Goal: Information Seeking & Learning: Understand process/instructions

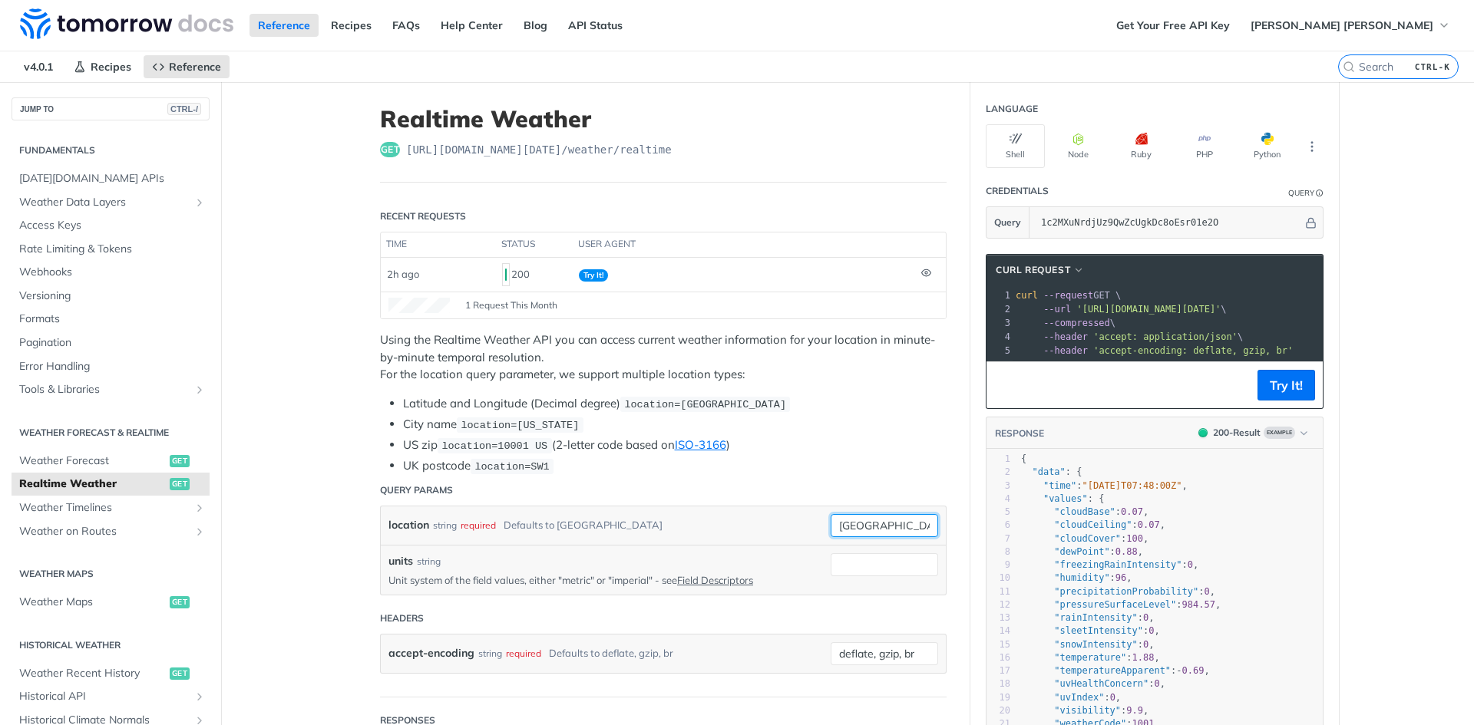
click at [854, 527] on input "toronto" at bounding box center [884, 525] width 107 height 23
click at [854, 527] on input "a" at bounding box center [884, 525] width 107 height 23
type input "dfasdfasdfasfd"
click at [1261, 393] on button "Try It!" at bounding box center [1286, 385] width 58 height 31
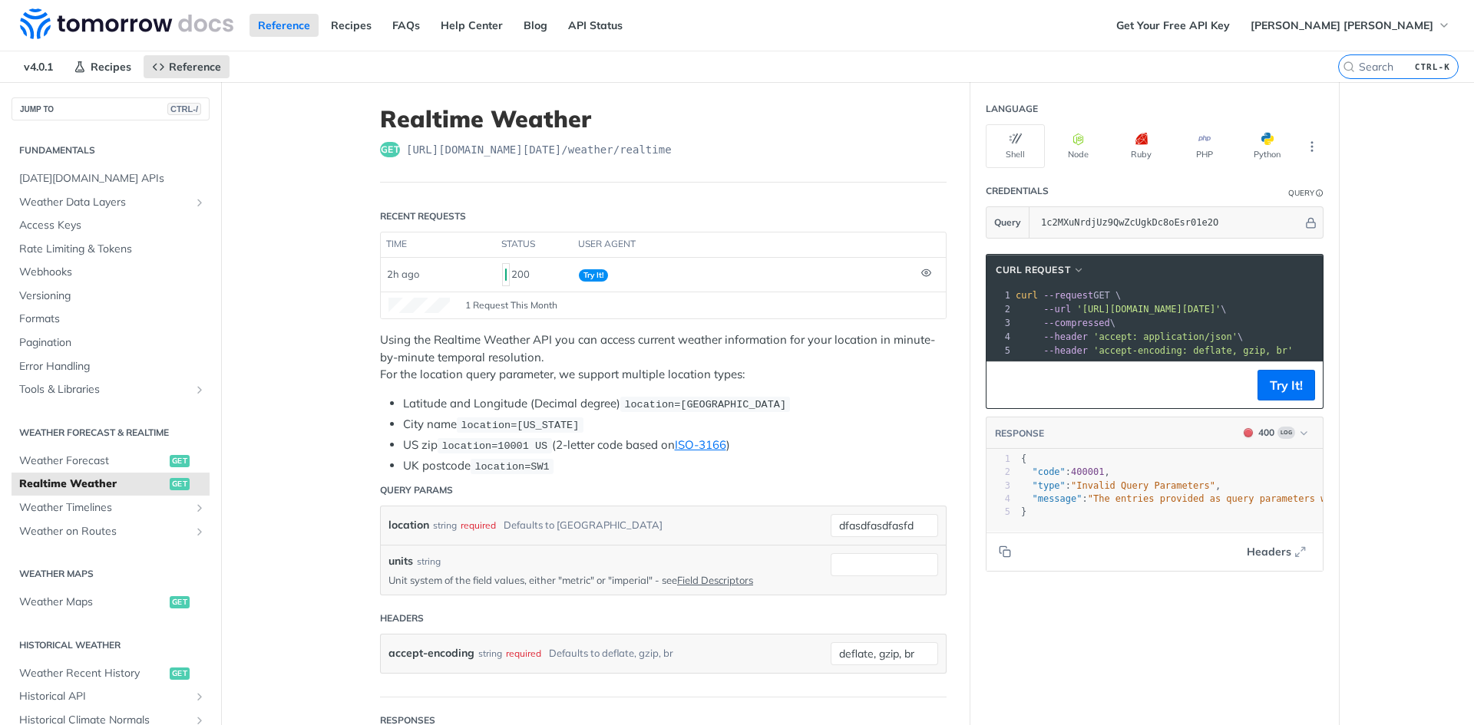
click at [1080, 491] on span ""Invalid Query Parameters"" at bounding box center [1143, 485] width 144 height 11
type textarea "Invalid Query Parameters"
drag, startPoint x: 1080, startPoint y: 498, endPoint x: 1161, endPoint y: 495, distance: 81.4
click at [1161, 491] on span ""Invalid Query Parameters"" at bounding box center [1143, 485] width 144 height 11
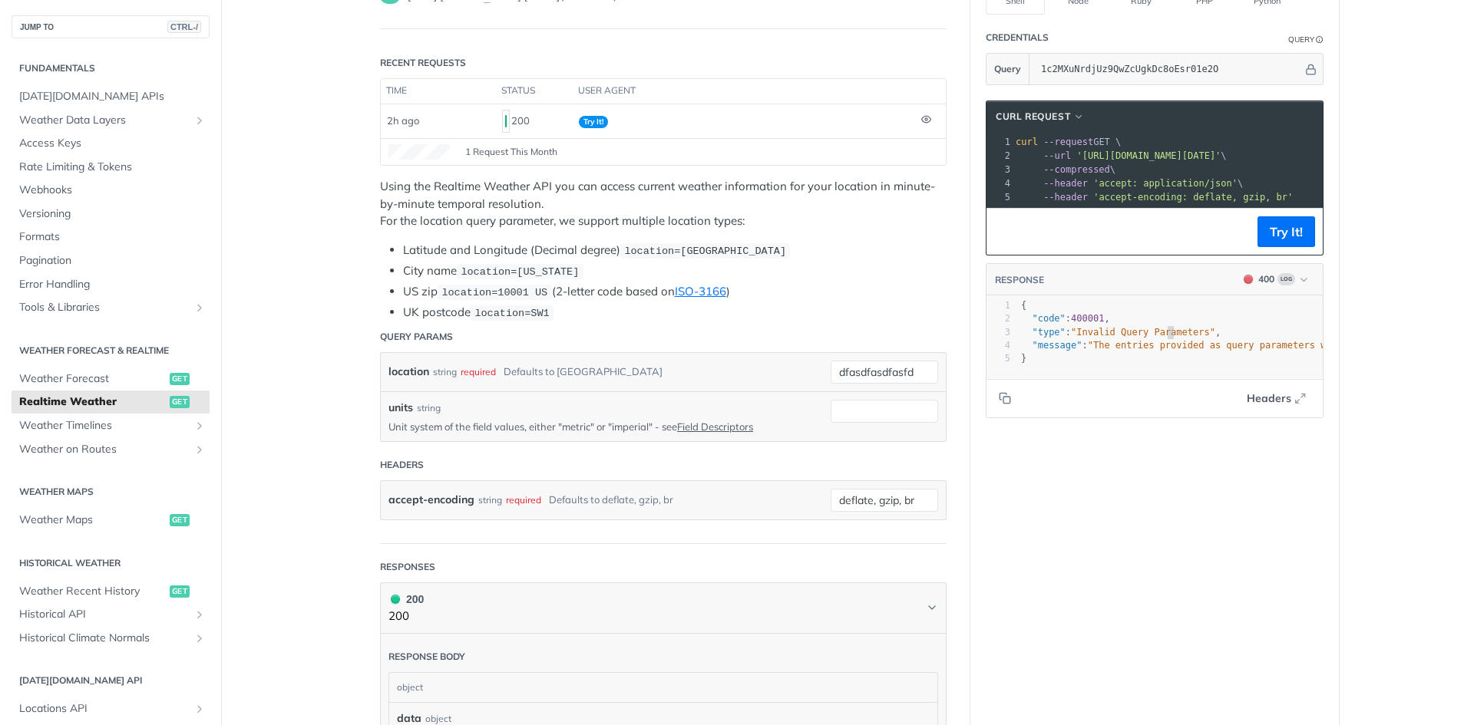
type textarea "Invalid Query Parameters"
drag, startPoint x: 1074, startPoint y: 351, endPoint x: 1164, endPoint y: 351, distance: 89.8
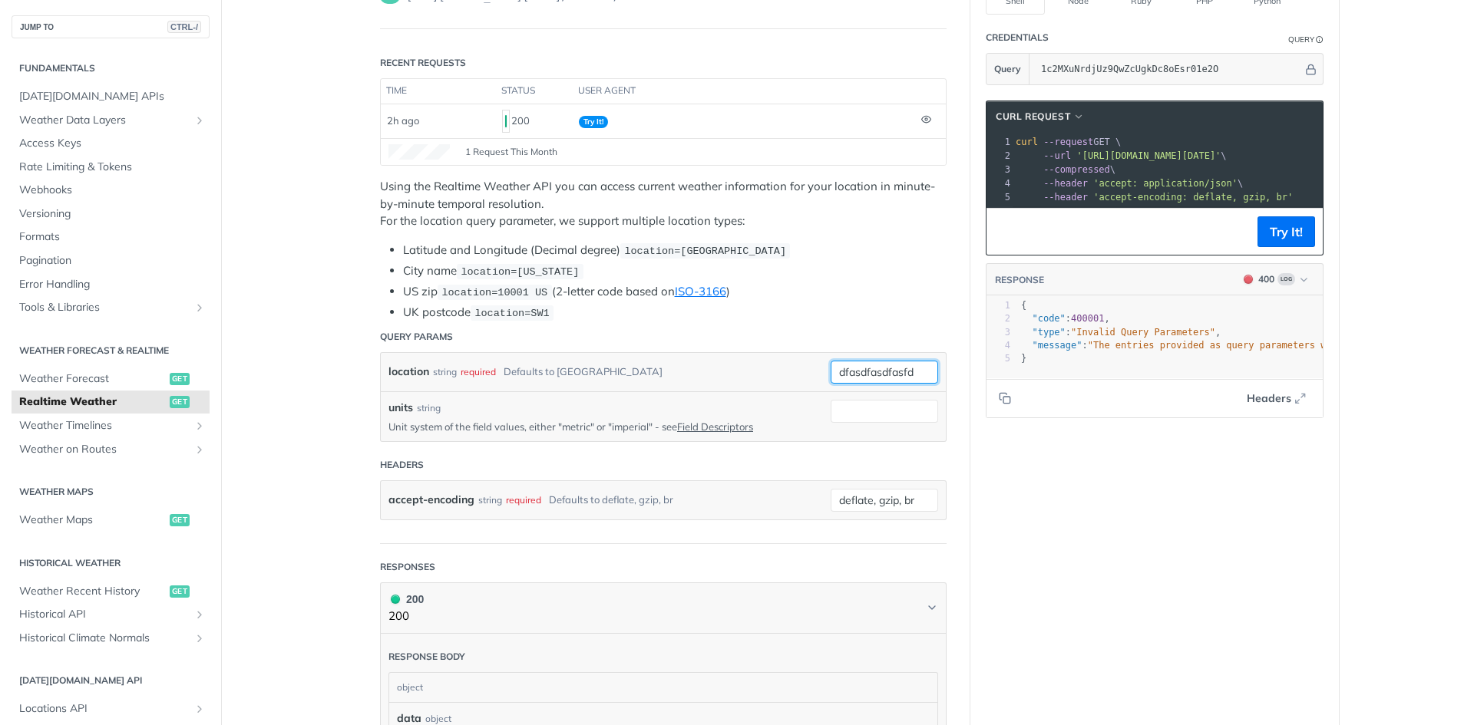
click at [906, 362] on input "dfasdfasdfasfd" at bounding box center [884, 372] width 107 height 23
click at [1267, 247] on button "Try It!" at bounding box center [1286, 231] width 58 height 31
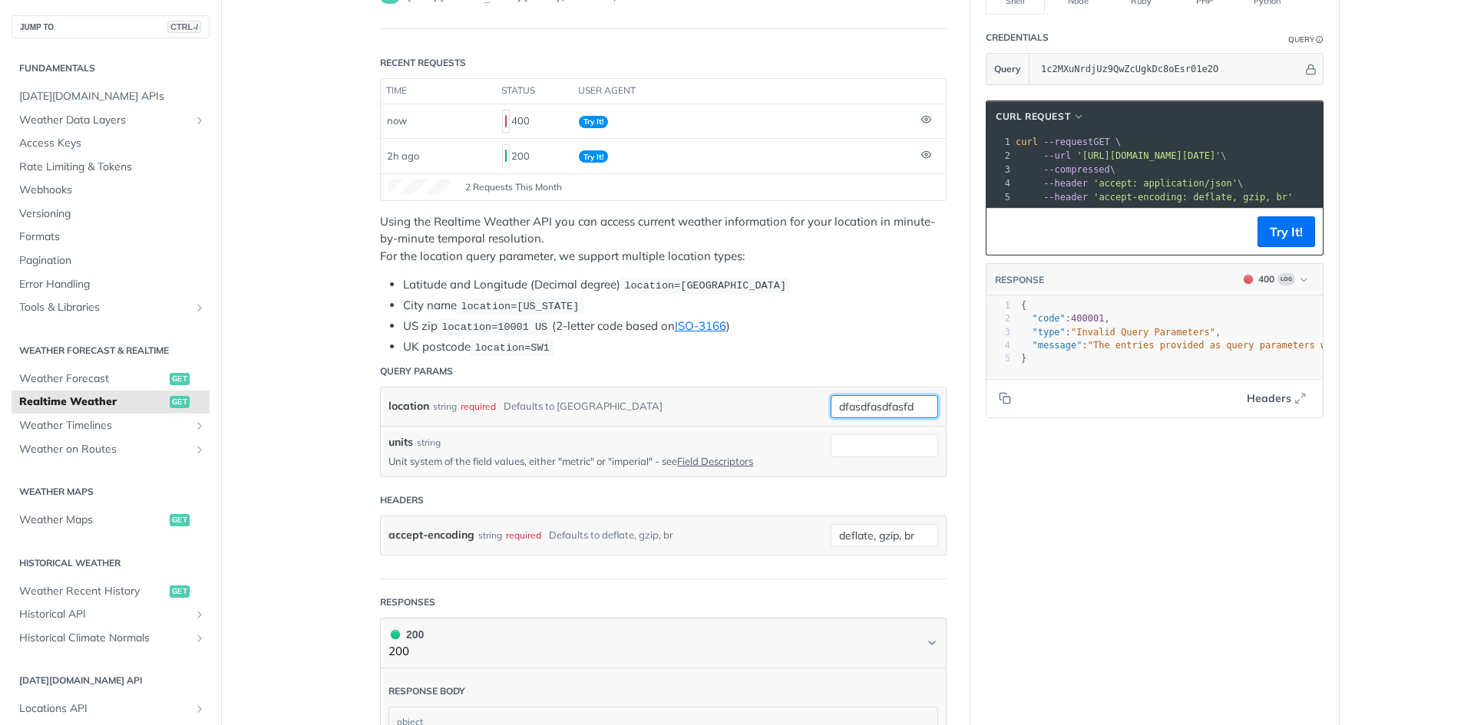
click at [897, 397] on input "dfasdfasdfasfd" at bounding box center [884, 406] width 107 height 23
click at [896, 398] on input "dfasdfasdfasfd" at bounding box center [884, 406] width 107 height 23
type input "afasdf"
click at [1271, 247] on button "Try It!" at bounding box center [1286, 231] width 58 height 31
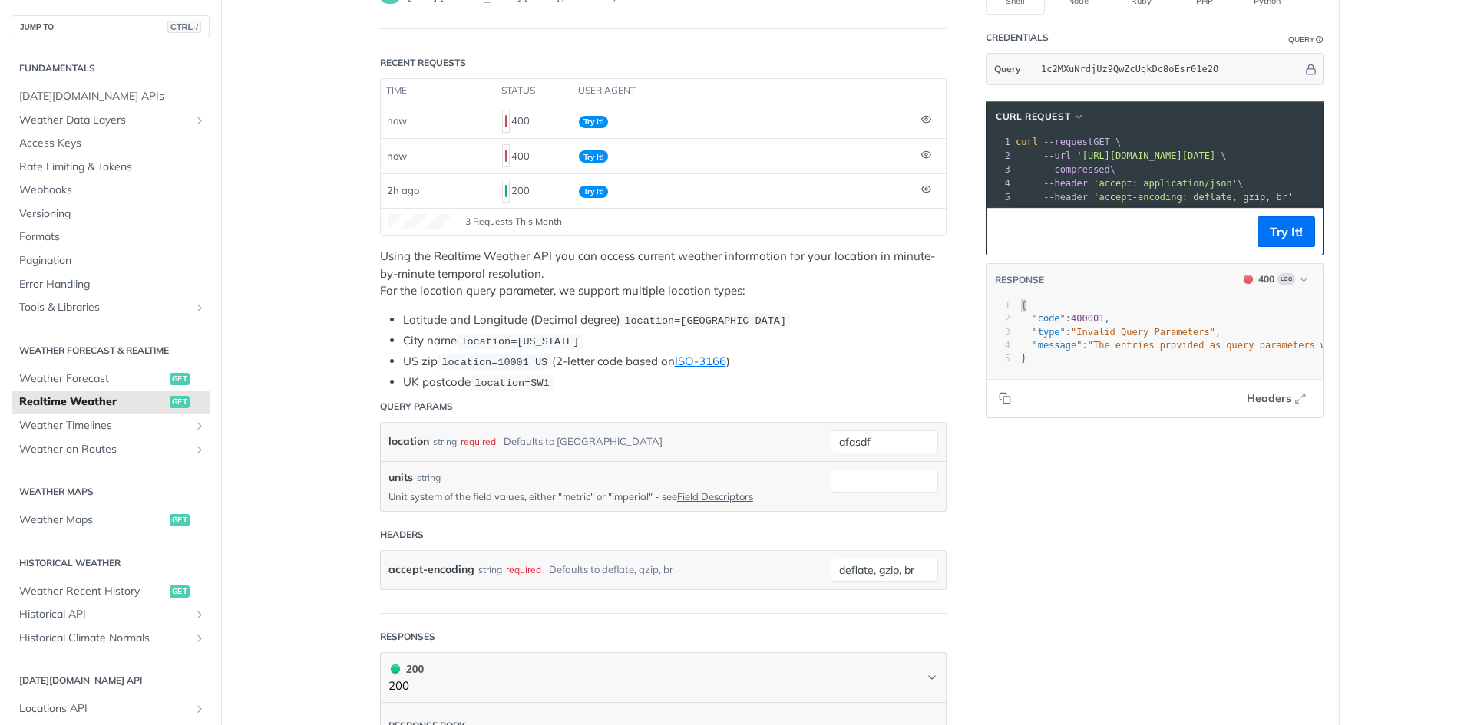
click at [1021, 311] on span "{" at bounding box center [1023, 305] width 5 height 11
type textarea "{ "code": 400001, "type": "Invalid Query Parameters", "message": "The entries p…"
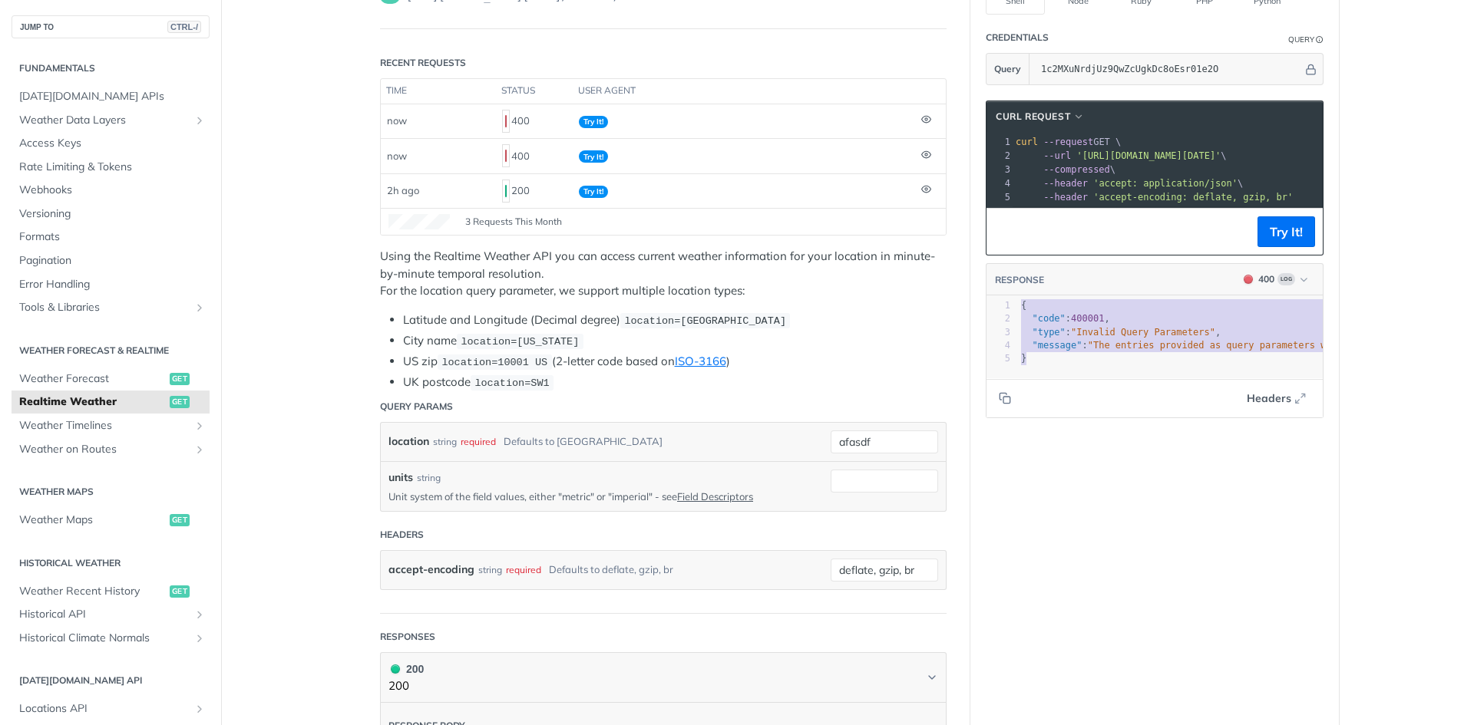
drag, startPoint x: 1015, startPoint y: 320, endPoint x: 1041, endPoint y: 369, distance: 55.6
click at [1041, 365] on div "1 { 2 "code" : 400001 , 3 "type" : "Invalid Query Parameters" , 4 "message" : "…" at bounding box center [1499, 332] width 963 height 66
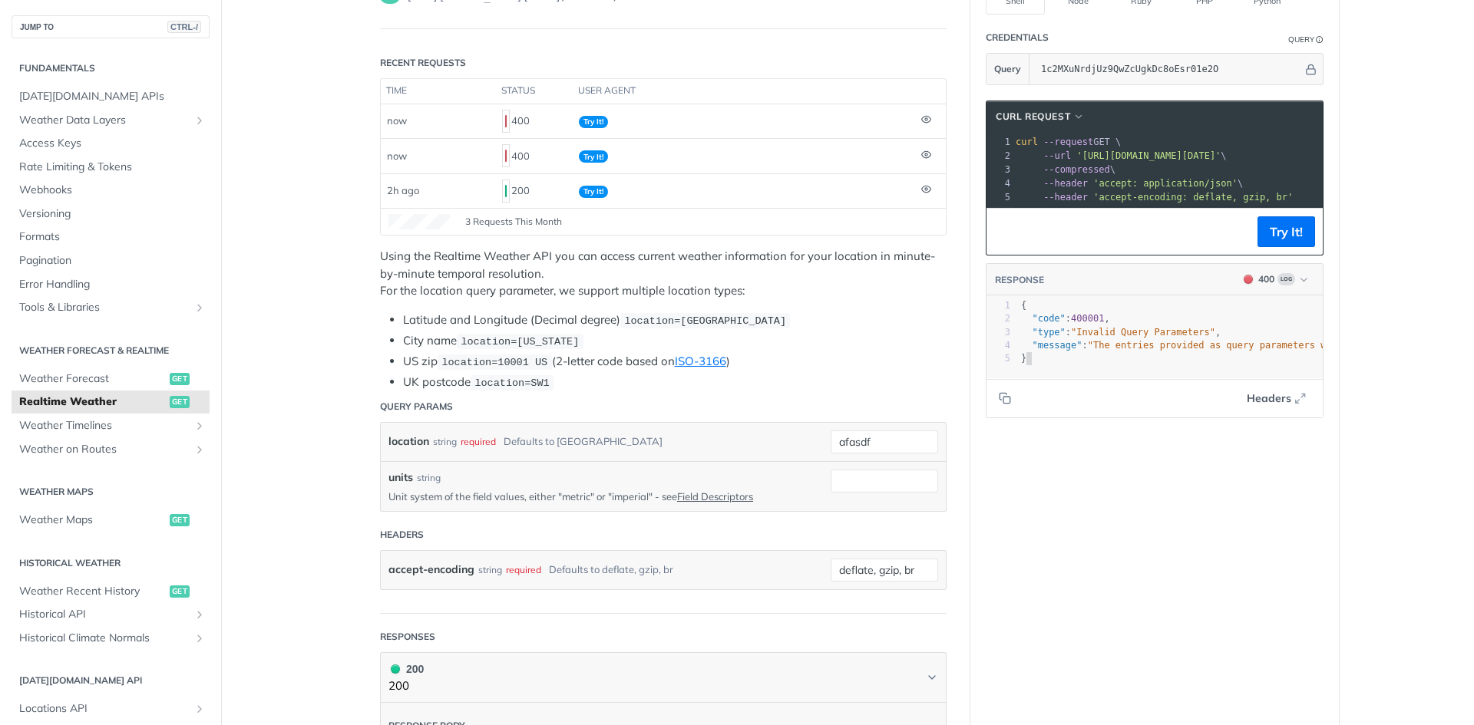
click at [1041, 365] on pre "}" at bounding box center [1499, 358] width 963 height 13
click at [399, 266] on p "Using the Realtime Weather API you can access current weather information for y…" at bounding box center [663, 274] width 566 height 52
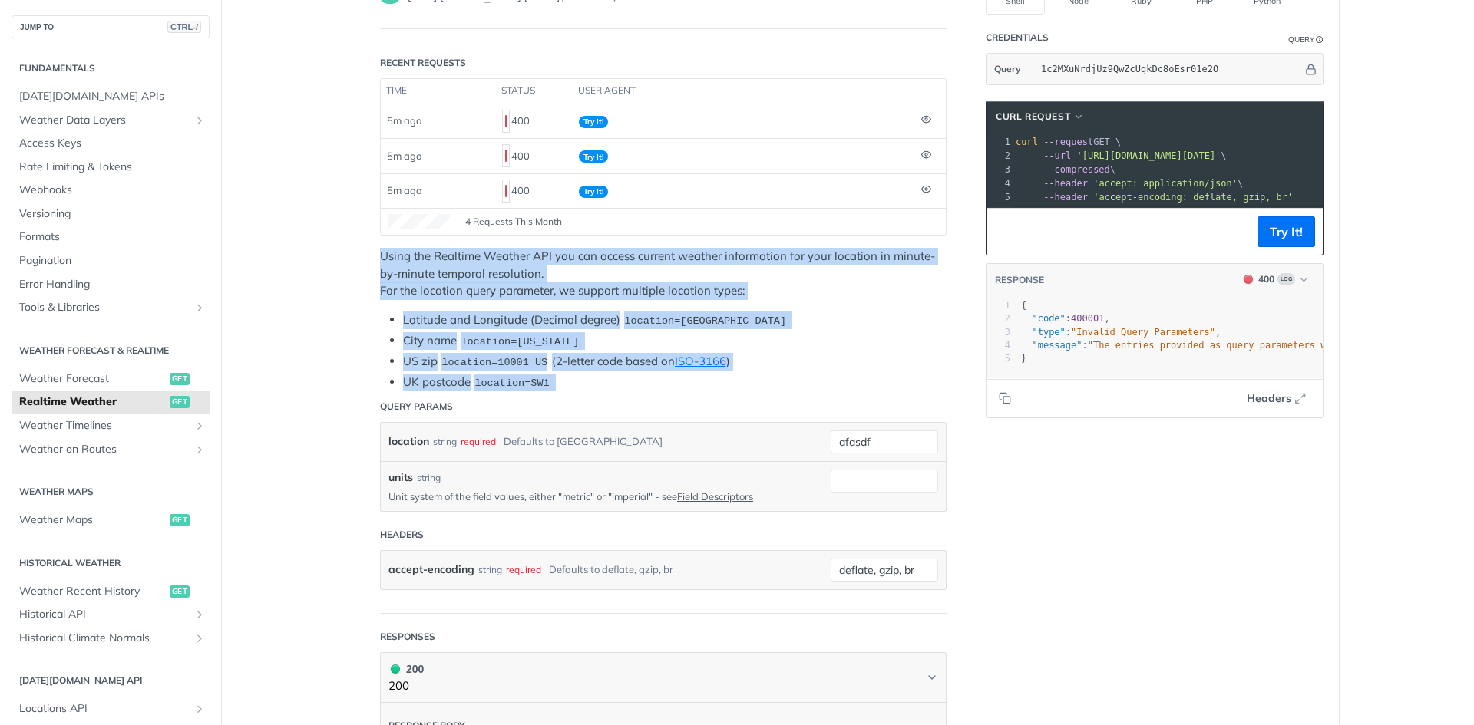
drag, startPoint x: 399, startPoint y: 266, endPoint x: 550, endPoint y: 383, distance: 190.9
click at [550, 383] on div "Using the Realtime Weather API you can access current weather information for y…" at bounding box center [663, 320] width 566 height 144
click at [550, 383] on li "UK postcode location=SW1" at bounding box center [674, 383] width 543 height 18
drag, startPoint x: 550, startPoint y: 383, endPoint x: 368, endPoint y: 250, distance: 225.2
click at [368, 250] on article "Realtime Weather get https://api.tomorrow.io/v4 /weather/realtime Recent Reques…" at bounding box center [663, 660] width 614 height 1463
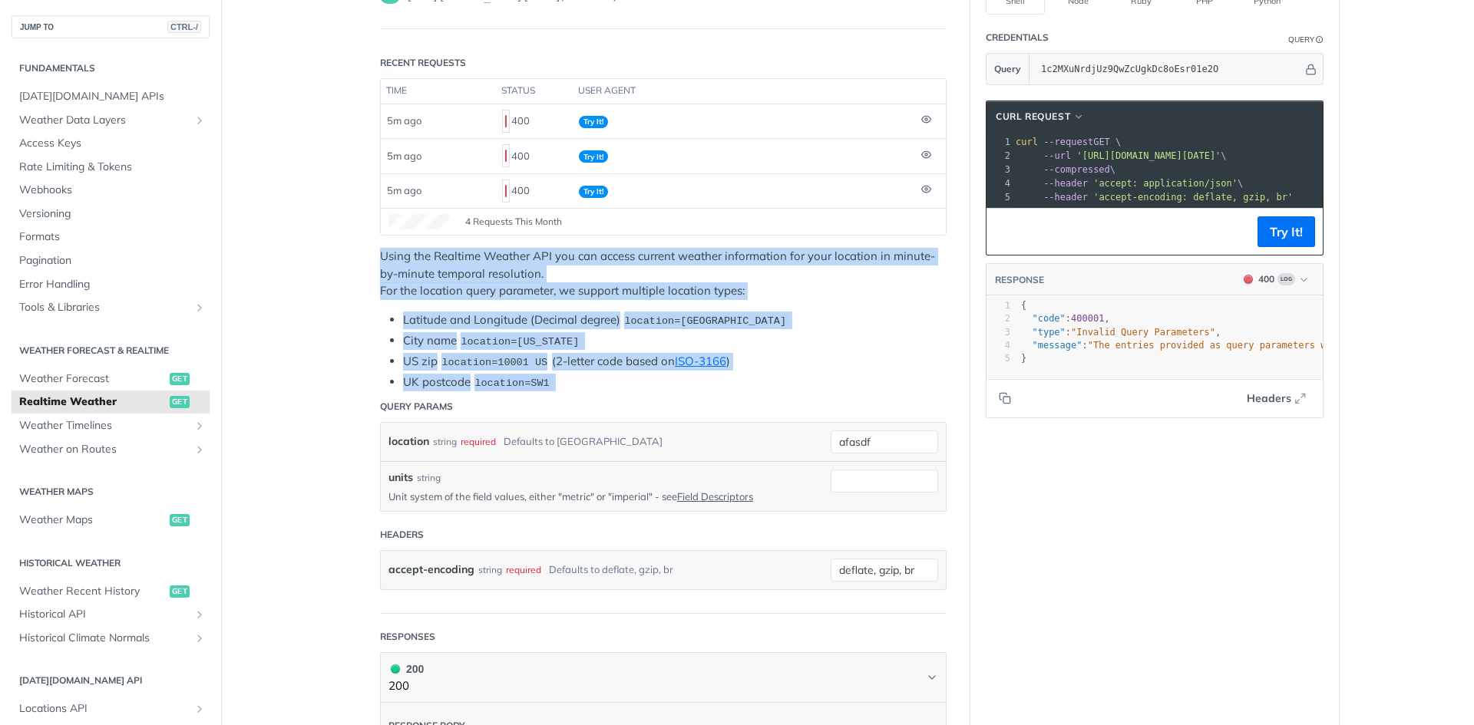
click at [368, 250] on article "Realtime Weather get https://api.tomorrow.io/v4 /weather/realtime Recent Reques…" at bounding box center [663, 660] width 614 height 1463
drag, startPoint x: 368, startPoint y: 250, endPoint x: 588, endPoint y: 377, distance: 254.1
click at [588, 377] on article "Realtime Weather get https://api.tomorrow.io/v4 /weather/realtime Recent Reques…" at bounding box center [663, 660] width 614 height 1463
click at [588, 377] on li "UK postcode location=SW1" at bounding box center [674, 383] width 543 height 18
